Goal: Transaction & Acquisition: Purchase product/service

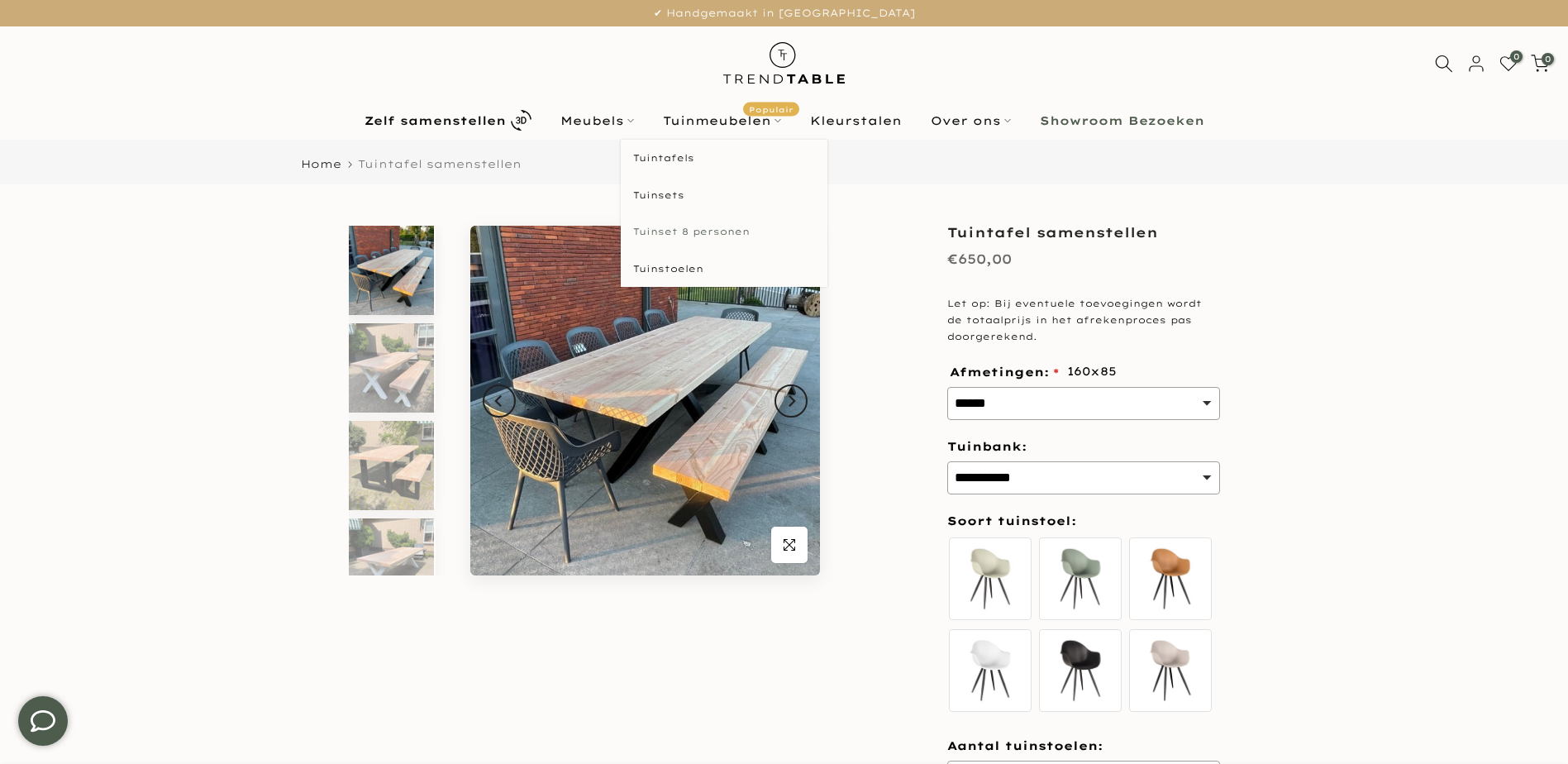
click at [668, 232] on link "Tuinset 8 personen" at bounding box center [724, 232] width 207 height 37
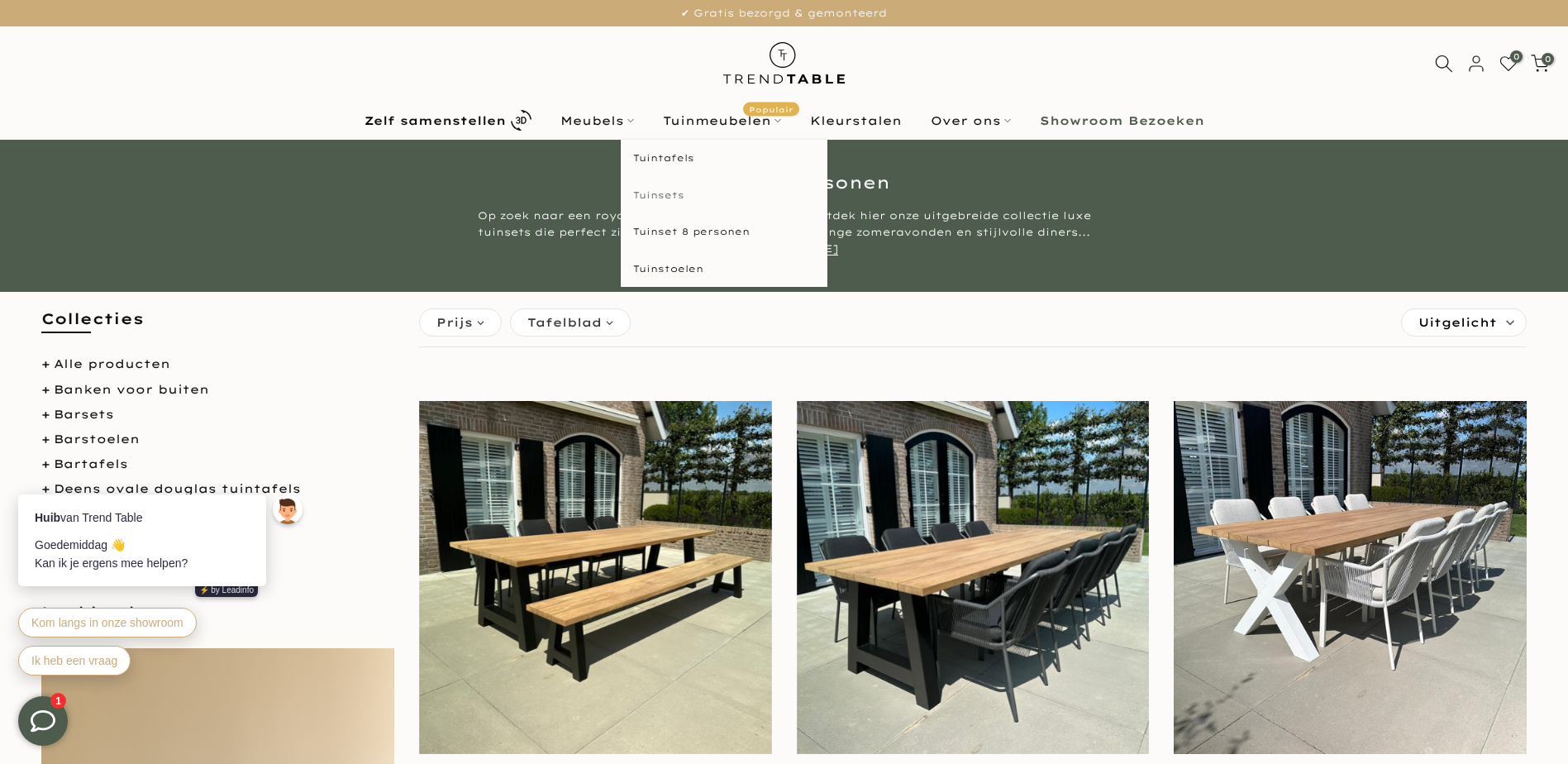
click at [672, 196] on link "Tuinsets" at bounding box center [724, 195] width 207 height 37
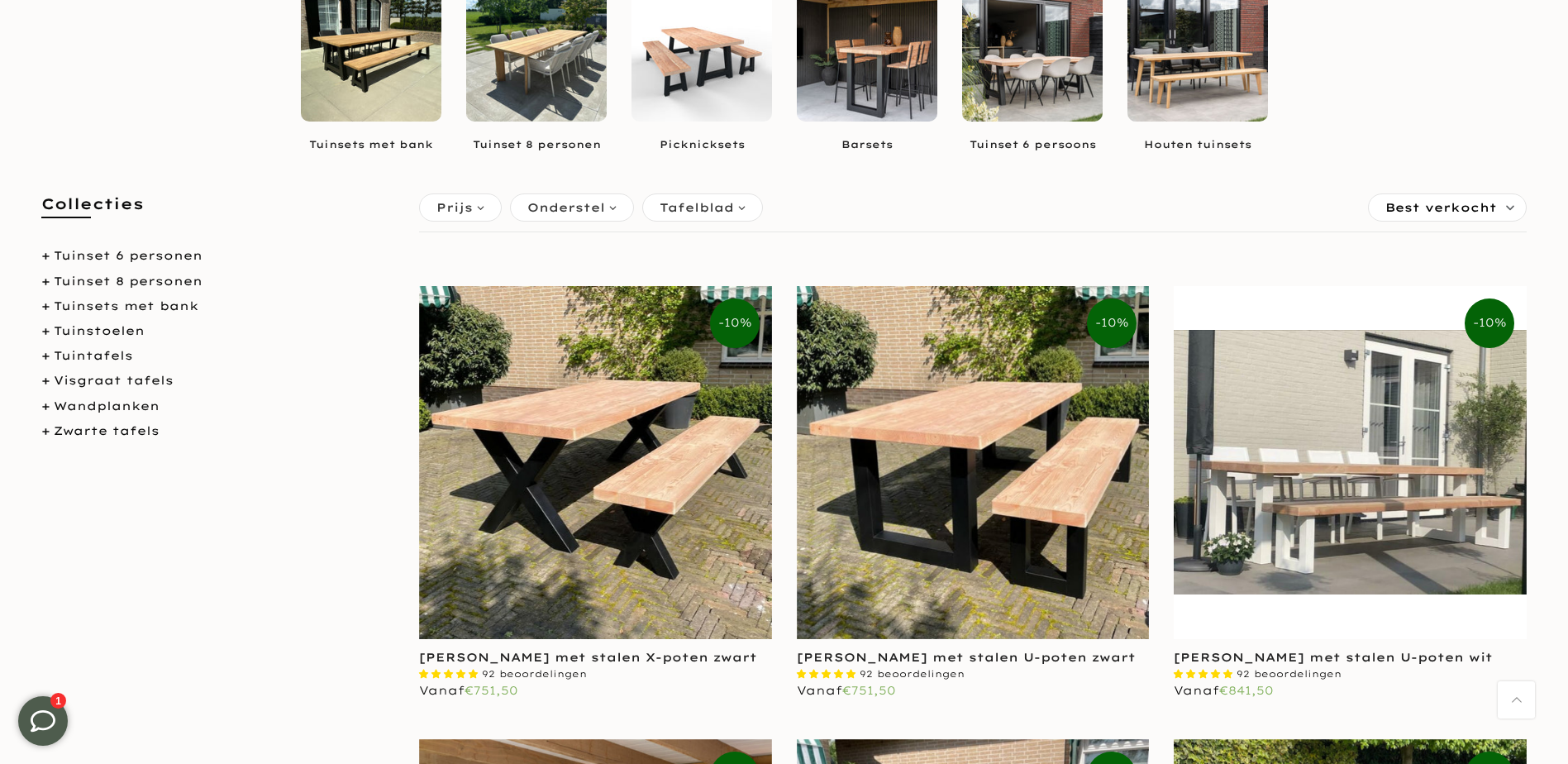
scroll to position [248, 0]
